Goal: Information Seeking & Learning: Learn about a topic

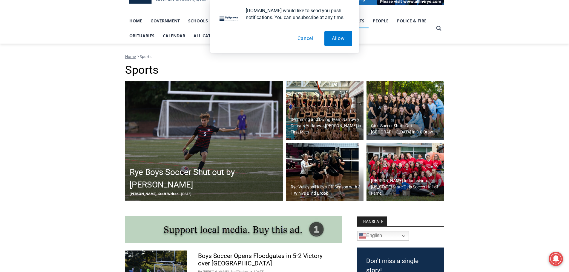
scroll to position [149, 0]
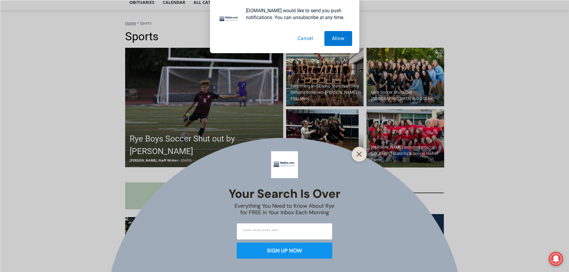
click at [303, 34] on button "Cancel" at bounding box center [305, 38] width 31 height 15
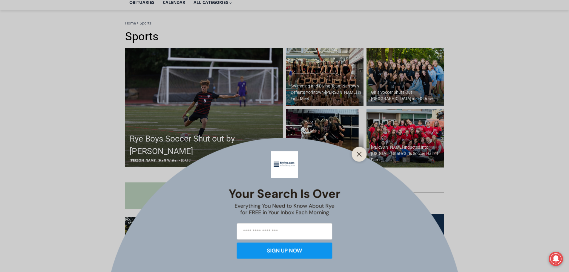
click at [355, 155] on div at bounding box center [359, 154] width 15 height 15
click at [359, 154] on line "Close" at bounding box center [359, 154] width 4 height 4
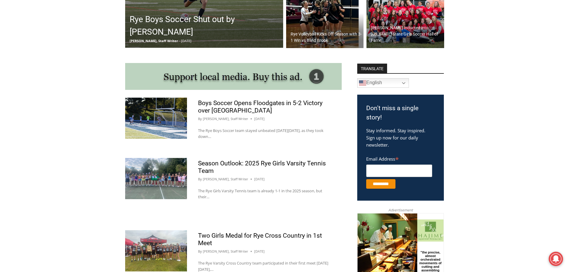
scroll to position [119, 0]
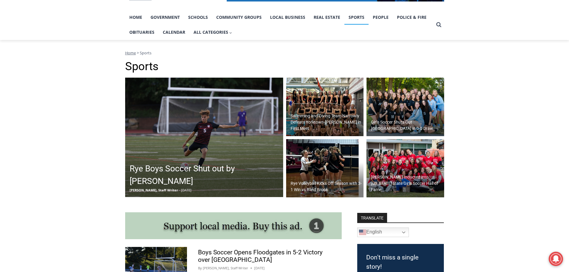
click at [306, 96] on img at bounding box center [325, 107] width 78 height 59
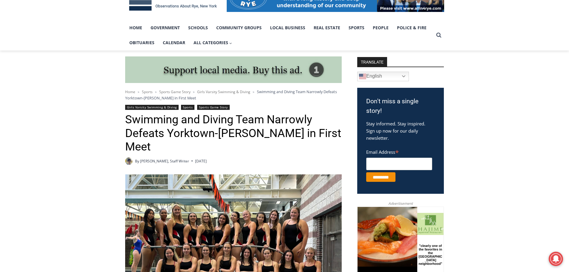
scroll to position [18, 0]
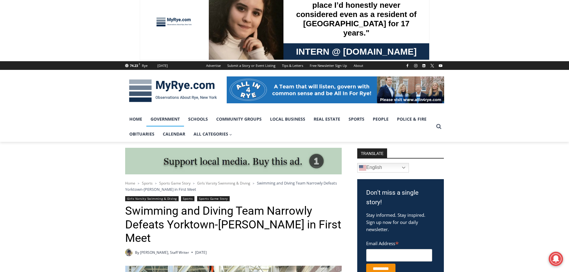
click at [166, 118] on link "Government" at bounding box center [165, 119] width 38 height 15
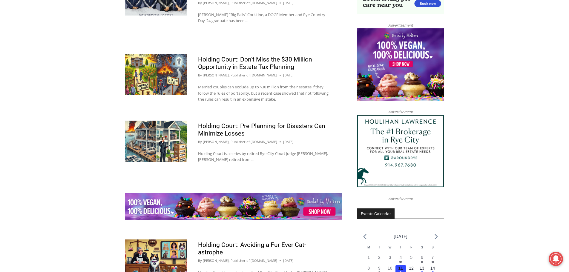
scroll to position [538, 0]
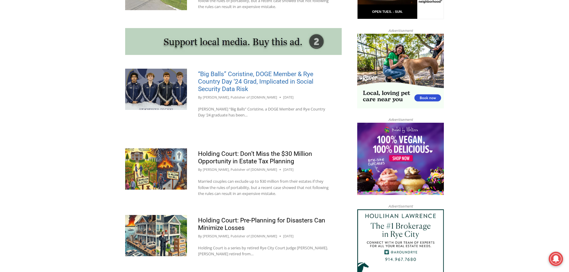
click at [230, 91] on link "“Big Balls” Coristine, DOGE Member & Rye Country Day ‘24 Grad, Implicated in So…" at bounding box center [255, 81] width 115 height 22
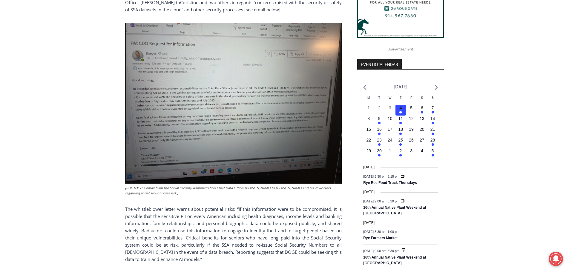
scroll to position [735, 0]
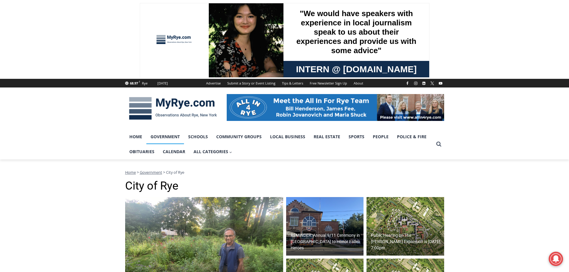
click at [177, 136] on link "Government" at bounding box center [165, 136] width 38 height 15
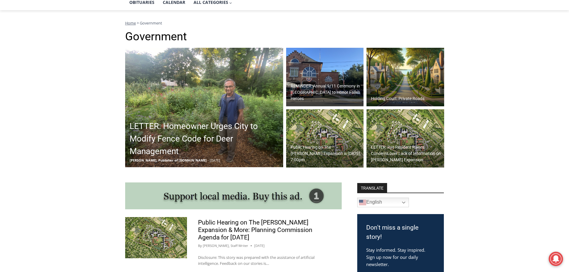
scroll to position [60, 0]
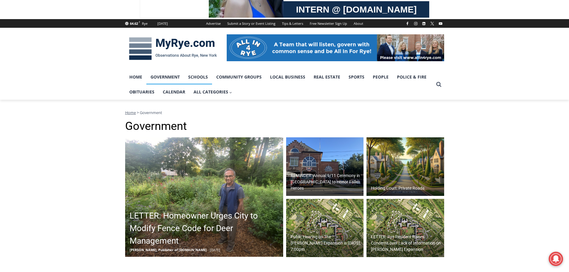
click at [187, 72] on link "Schools" at bounding box center [198, 77] width 28 height 15
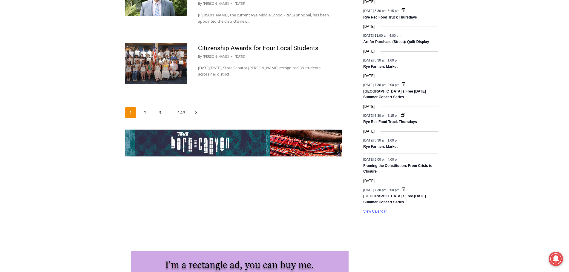
scroll to position [911, 0]
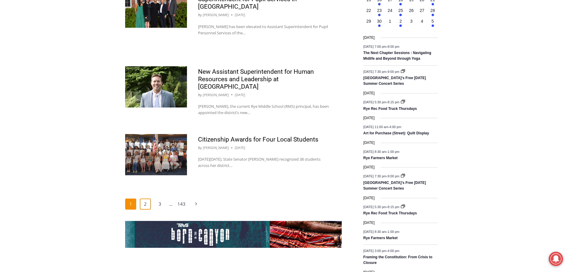
click at [147, 199] on link "2" at bounding box center [145, 204] width 11 height 11
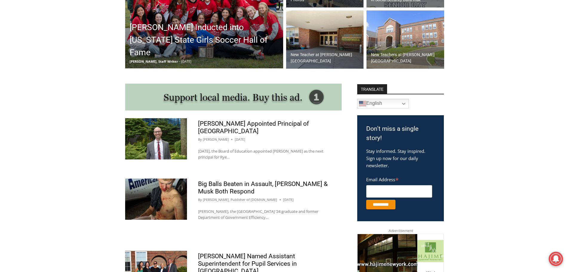
scroll to position [239, 0]
